Goal: Consume media (video, audio)

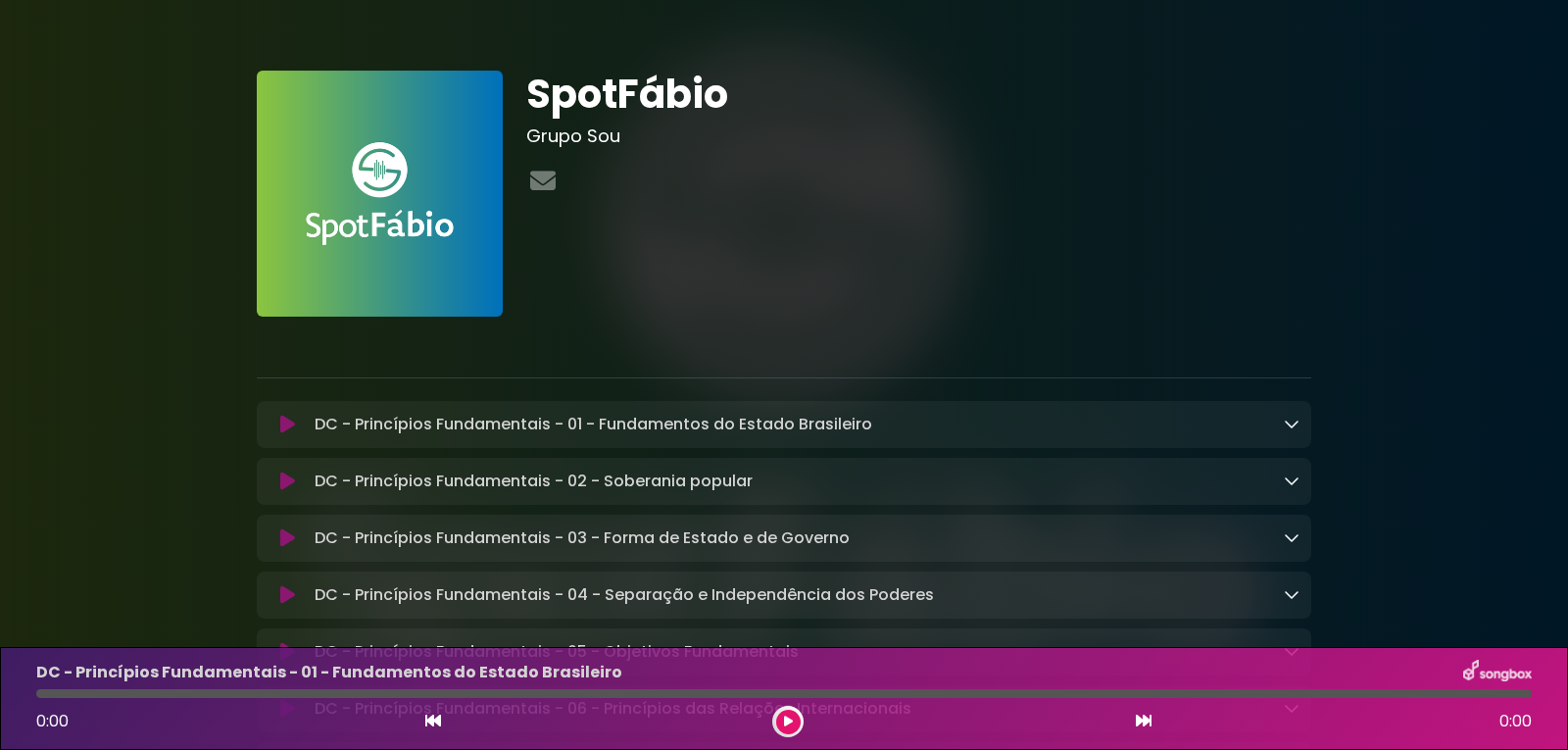
click at [1289, 419] on icon at bounding box center [1292, 424] width 16 height 16
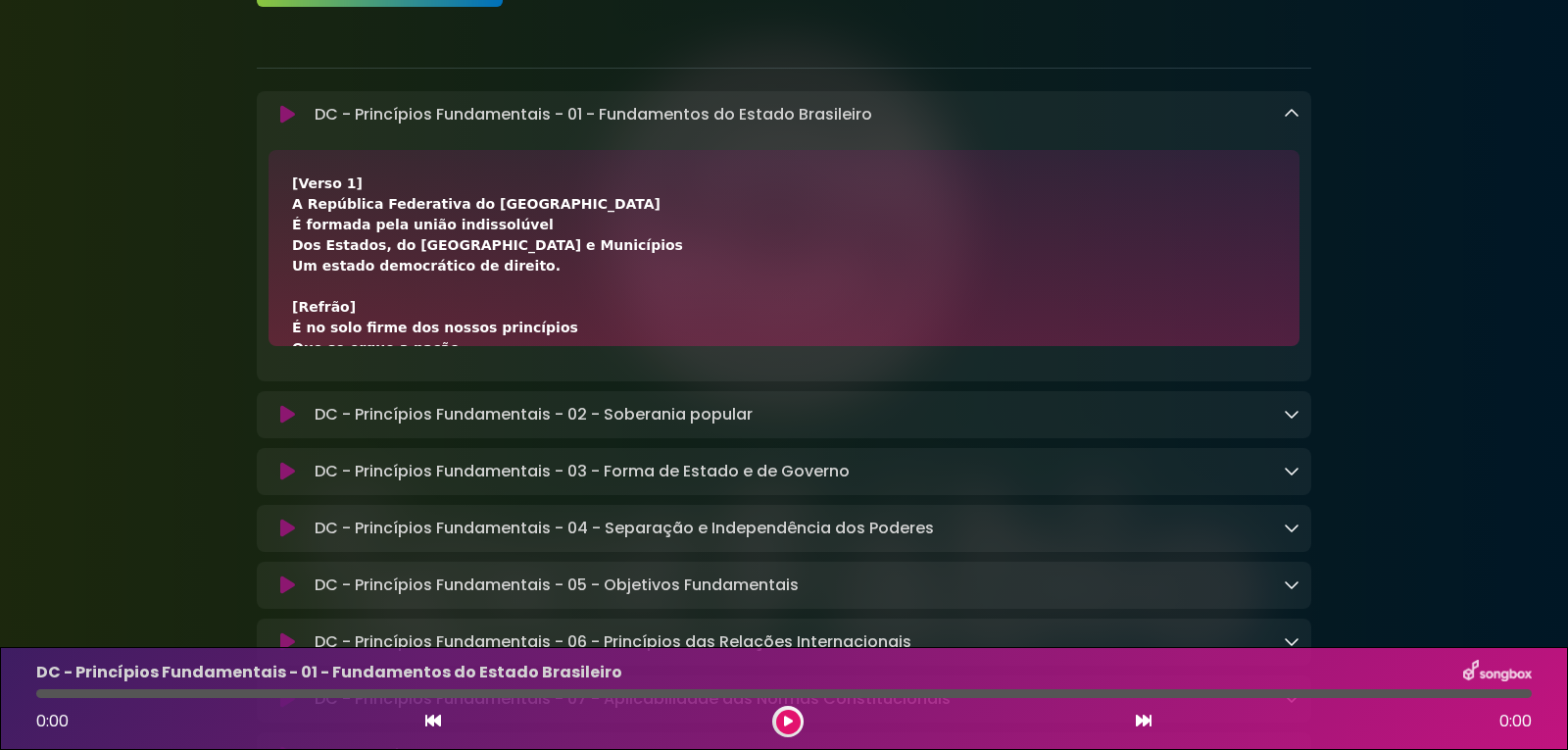
scroll to position [326, 0]
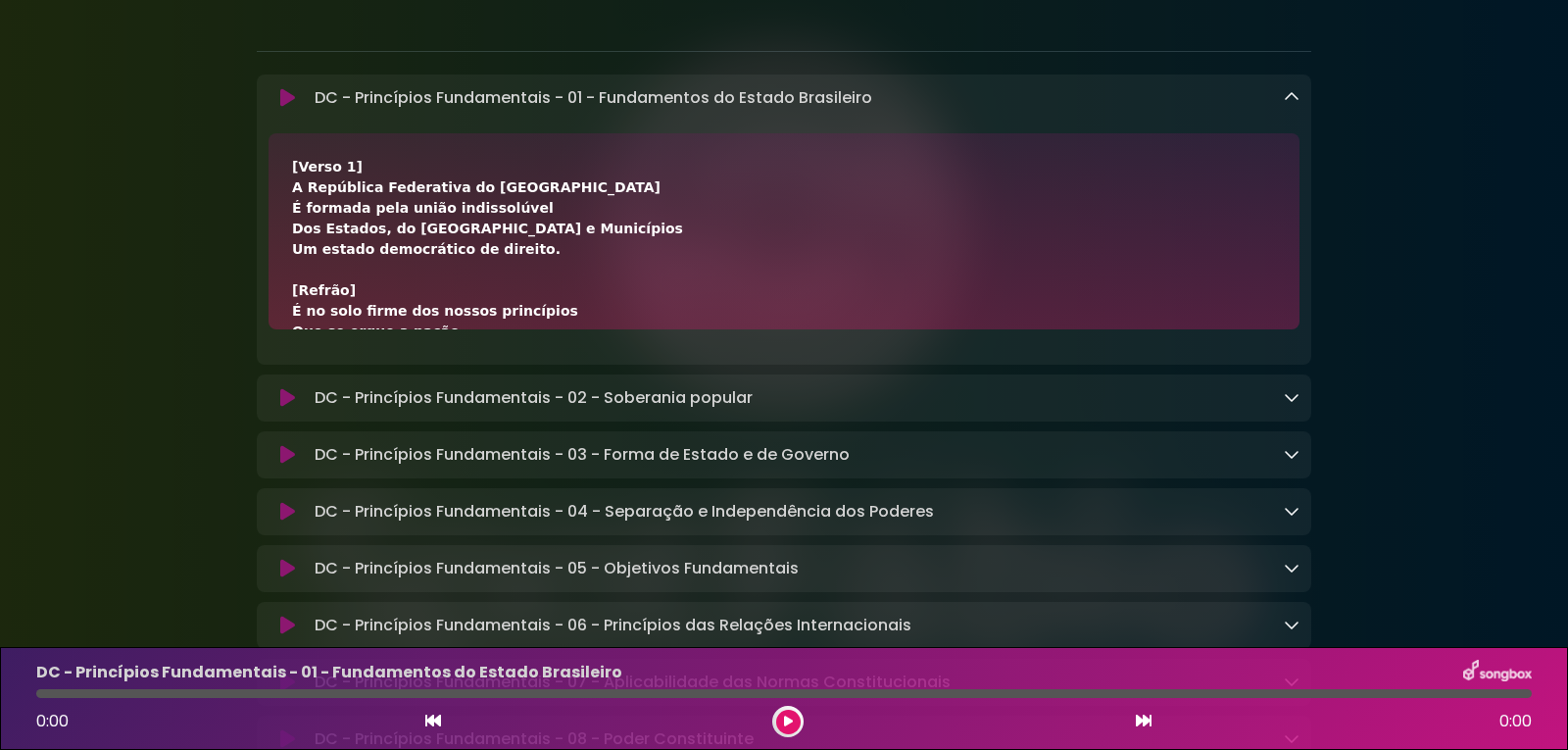
click at [1299, 96] on div "DC - Princípios Fundamentais - 01 - Fundamentos do Estado Brasileiro Loading Tr…" at bounding box center [784, 98] width 1054 height 24
click at [1288, 100] on icon at bounding box center [1292, 97] width 16 height 16
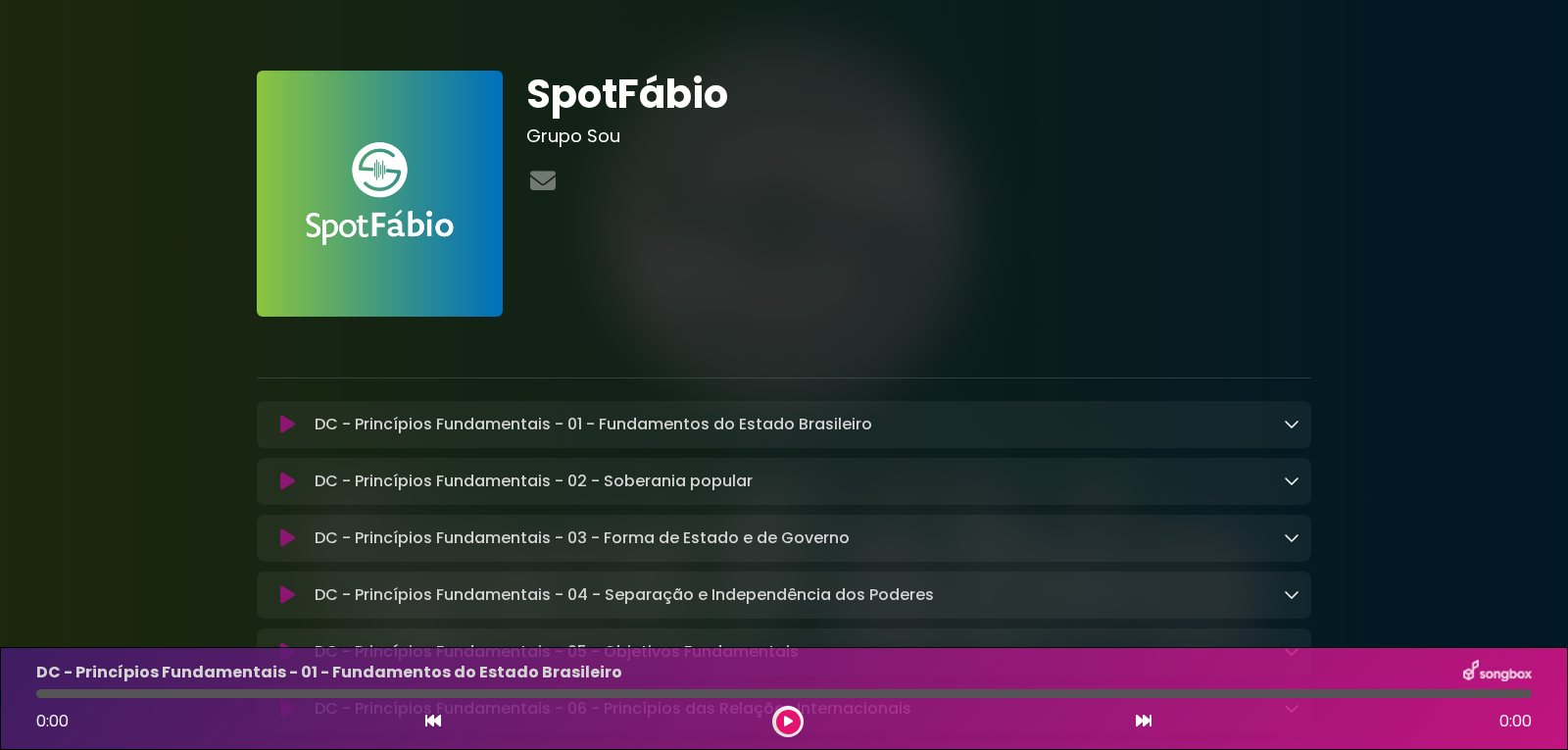
click at [1486, 673] on img at bounding box center [1497, 673] width 69 height 25
